Goal: Information Seeking & Learning: Check status

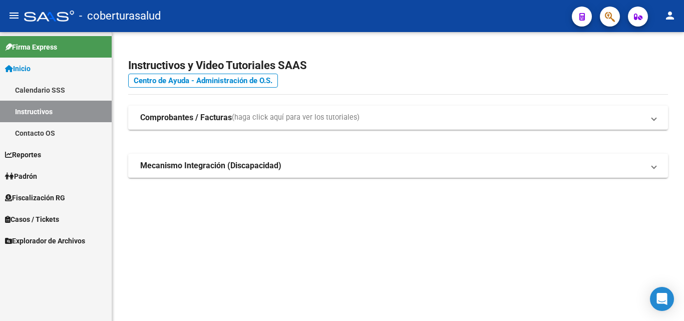
click at [21, 198] on span "Fiscalización RG" at bounding box center [35, 197] width 60 height 11
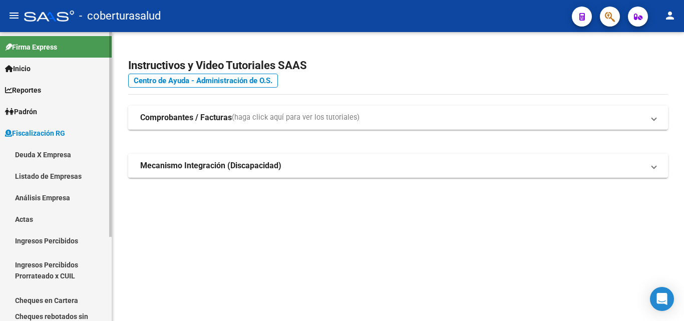
click at [30, 201] on link "Análisis Empresa" at bounding box center [56, 198] width 112 height 22
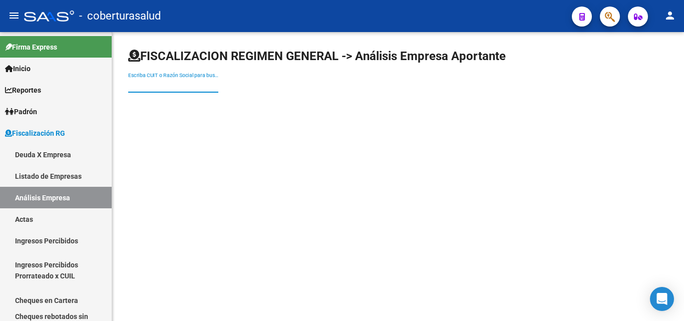
click at [195, 87] on input "Escriba CUIT o Razón Social para buscar" at bounding box center [173, 85] width 90 height 9
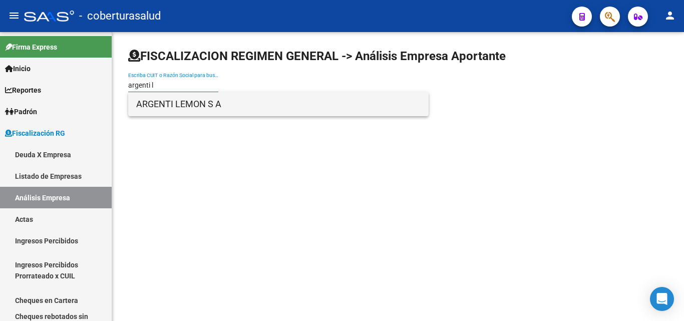
type input "argenti l"
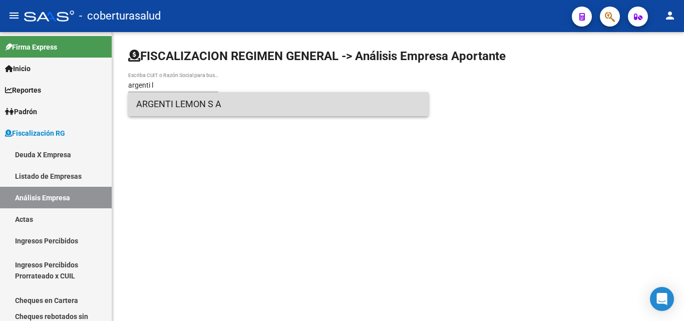
click at [192, 99] on span "ARGENTI LEMON S A" at bounding box center [278, 104] width 284 height 24
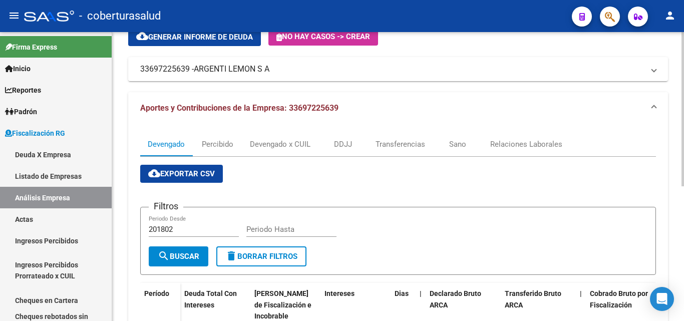
scroll to position [50, 0]
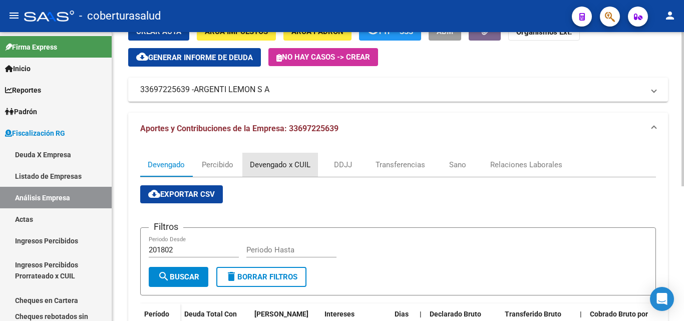
click at [265, 165] on div "Devengado x CUIL" at bounding box center [280, 164] width 61 height 11
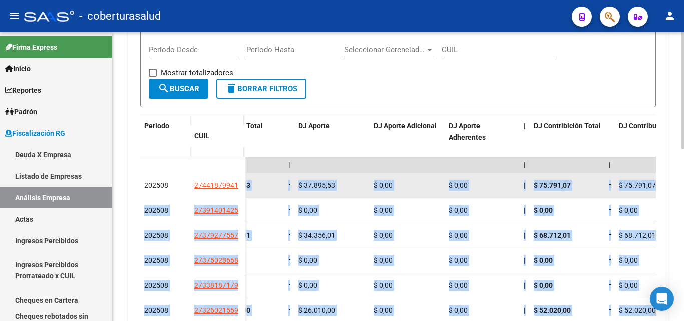
scroll to position [0, 1593]
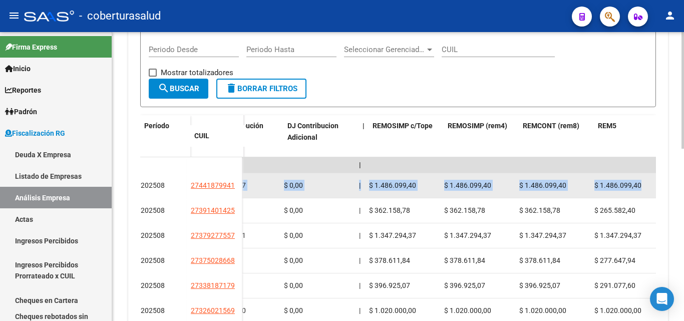
drag, startPoint x: 367, startPoint y: 191, endPoint x: 649, endPoint y: 190, distance: 281.9
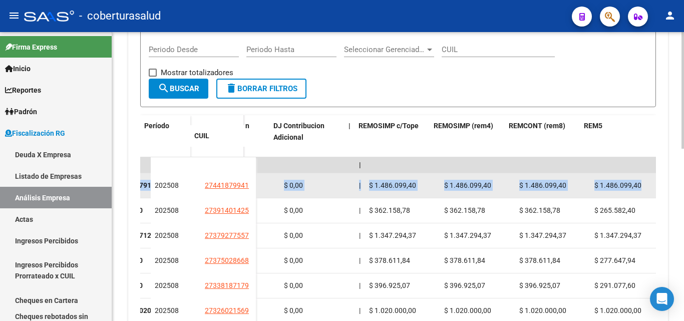
scroll to position [0, 1994]
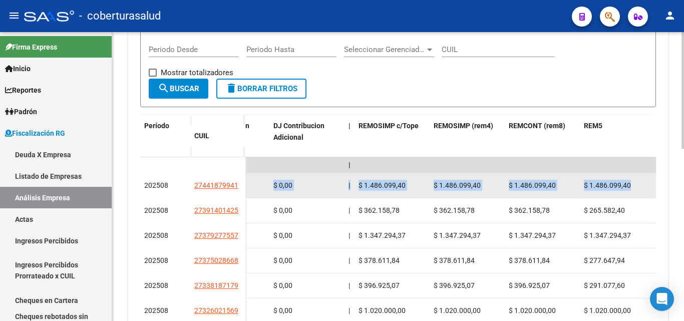
click at [416, 189] on div "$ 1.486.099,40" at bounding box center [392, 186] width 67 height 12
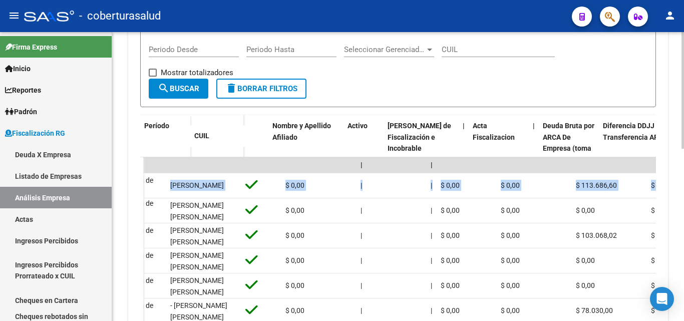
scroll to position [0, 0]
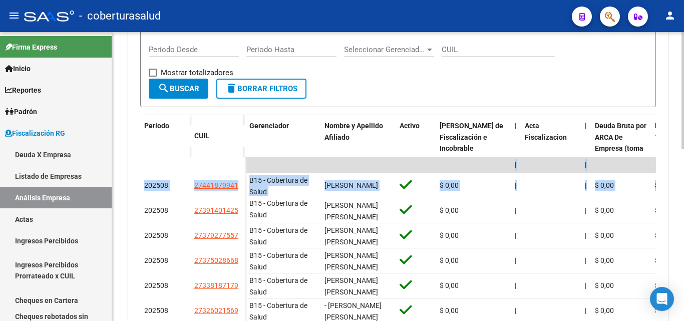
drag, startPoint x: 417, startPoint y: 191, endPoint x: 125, endPoint y: 190, distance: 292.4
click at [125, 190] on div "FISCALIZACION REGIMEN GENERAL -> Análisis Empresa Aportante Cambiar Empresa Cre…" at bounding box center [398, 136] width 572 height 708
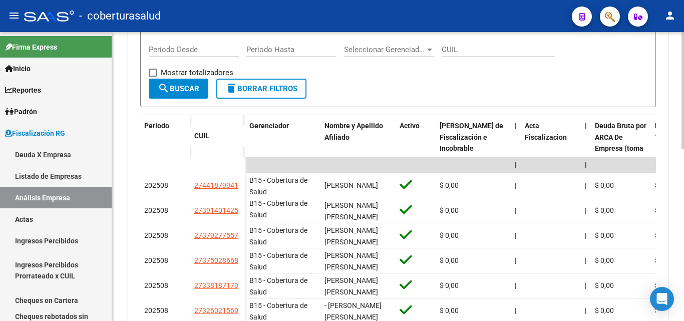
click at [134, 182] on div "Devengado Percibido Devengado x CUIL DDJJ Transferencias Sano Relaciones Labora…" at bounding box center [398, 204] width 540 height 521
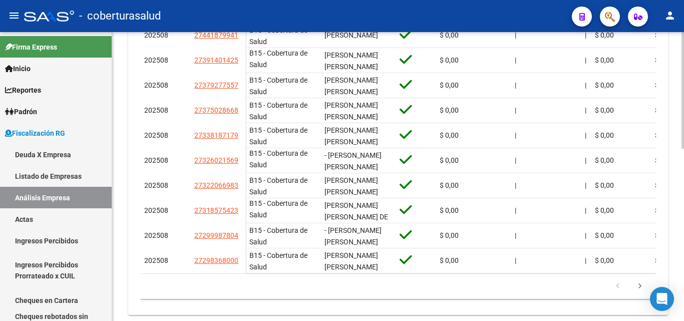
scroll to position [426, 0]
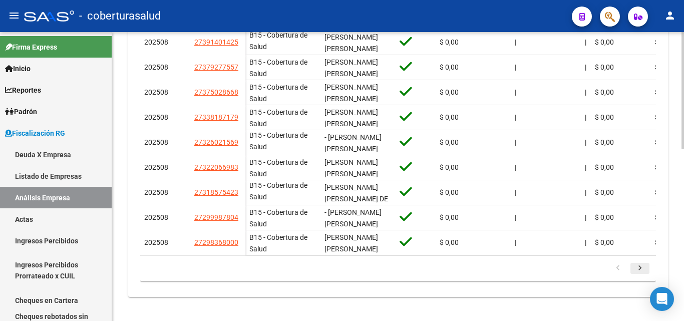
click at [646, 272] on icon "go to next page" at bounding box center [639, 269] width 13 height 12
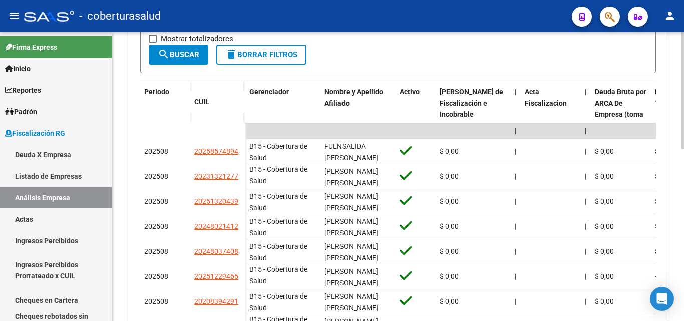
scroll to position [276, 0]
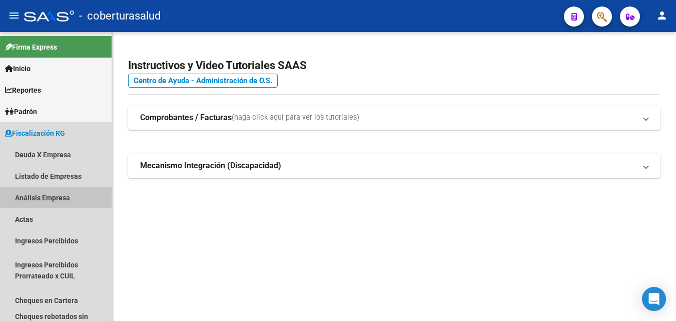
click at [39, 196] on link "Análisis Empresa" at bounding box center [56, 198] width 112 height 22
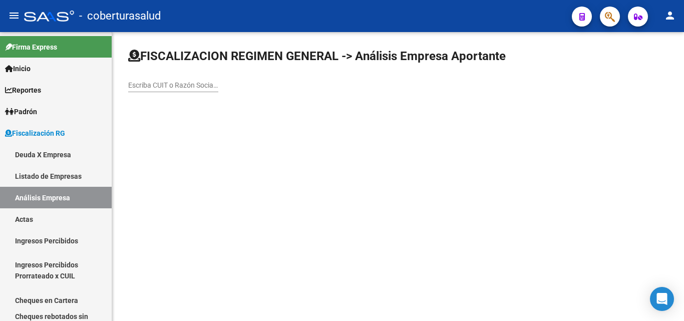
click at [139, 76] on div "Escriba CUIT o Razón Social para buscar" at bounding box center [173, 82] width 90 height 20
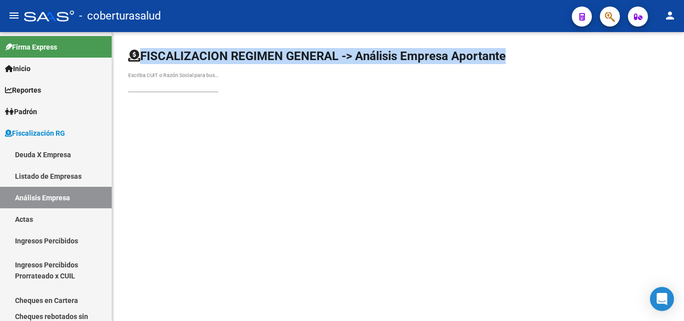
drag, startPoint x: 129, startPoint y: 61, endPoint x: 170, endPoint y: 81, distance: 45.9
click at [170, 81] on div "FISCALIZACION REGIMEN GENERAL -> Análisis Empresa Aportante Escriba CUIT o Razó…" at bounding box center [398, 74] width 540 height 53
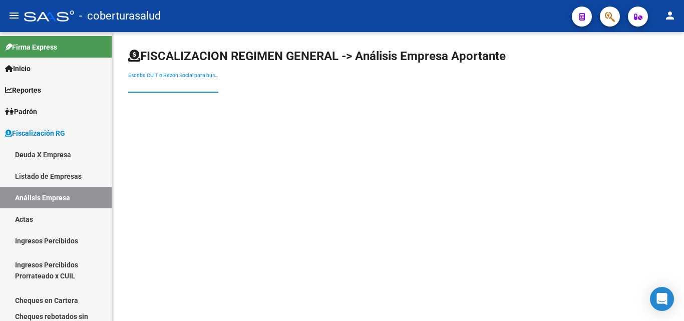
click at [170, 81] on input "Escriba CUIT o Razón Social para buscar" at bounding box center [173, 85] width 90 height 9
click at [144, 86] on input "Escriba CUIT o Razón Social para buscar" at bounding box center [173, 85] width 90 height 9
paste input "30715076787"
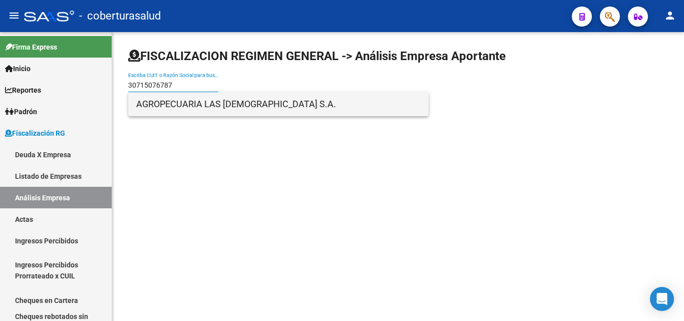
type input "30715076787"
click at [187, 108] on span "AGROPECUARIA LAS CATITAS S.A." at bounding box center [278, 104] width 284 height 24
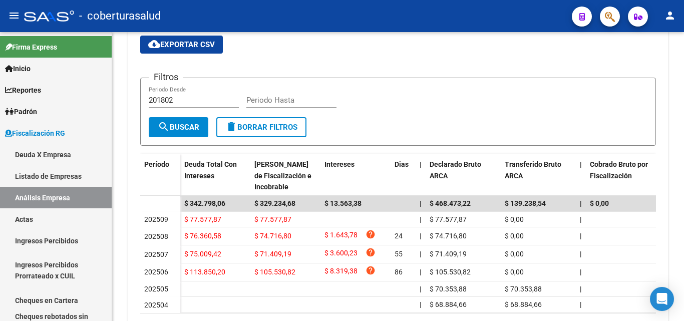
scroll to position [200, 0]
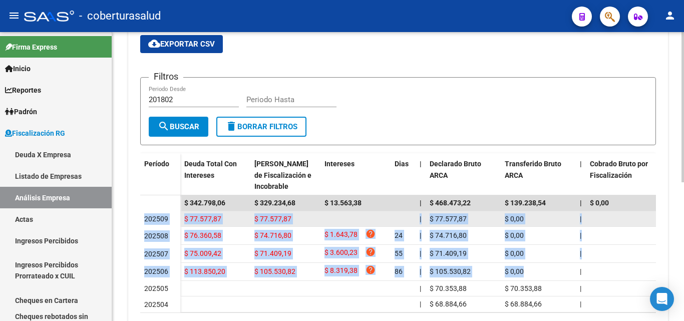
drag, startPoint x: 496, startPoint y: 275, endPoint x: 142, endPoint y: 218, distance: 359.1
click at [142, 218] on datatable-scroller "$ 342.798,06 $ 329.234,68 $ 13.563,38 | $ 468.473,22 $ 139.238,54 | $ 0,00 $ 0,…" at bounding box center [398, 253] width 516 height 117
click at [305, 217] on div "$ 77.577,87" at bounding box center [285, 219] width 62 height 12
